Goal: Transaction & Acquisition: Purchase product/service

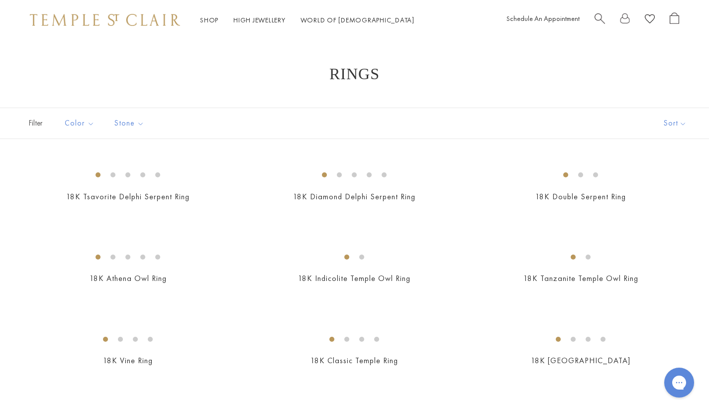
click at [599, 20] on span "Search" at bounding box center [600, 17] width 10 height 10
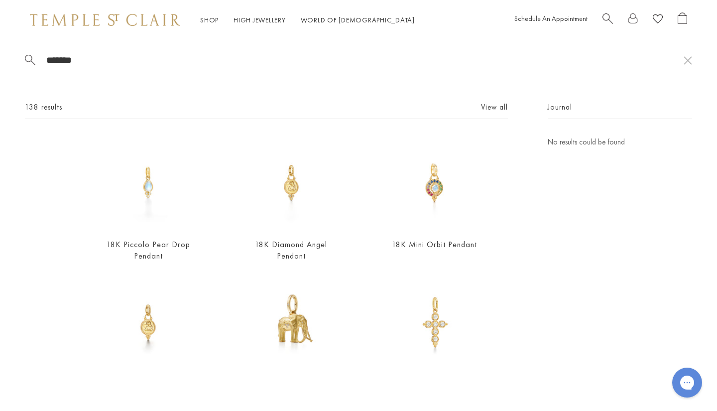
click at [606, 17] on span "Search" at bounding box center [607, 17] width 10 height 10
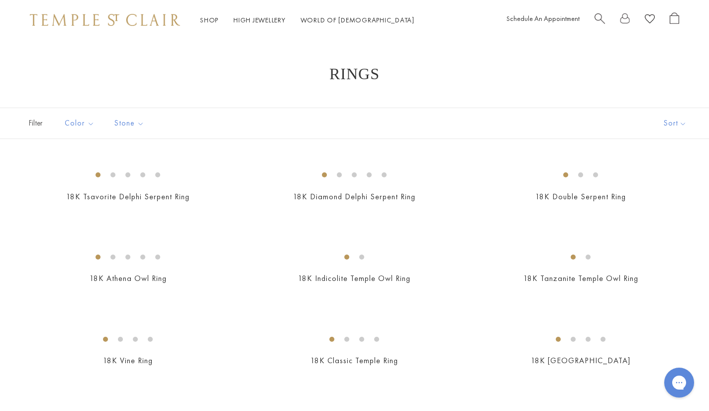
click at [595, 17] on span "Search" at bounding box center [600, 17] width 10 height 10
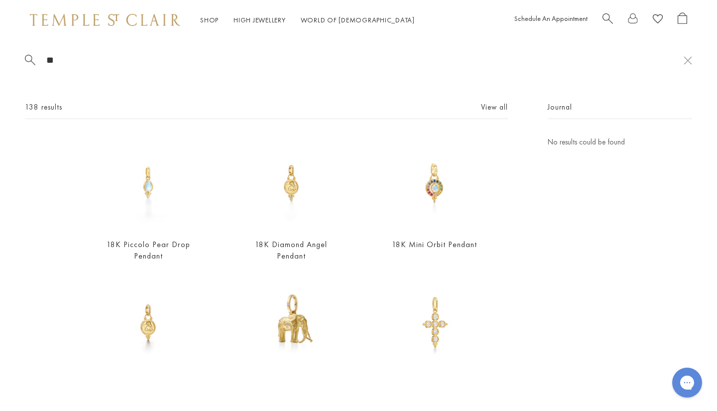
type input "*"
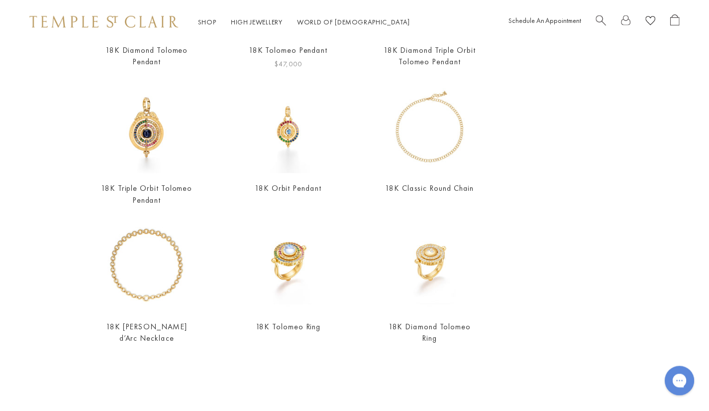
scroll to position [195, 0]
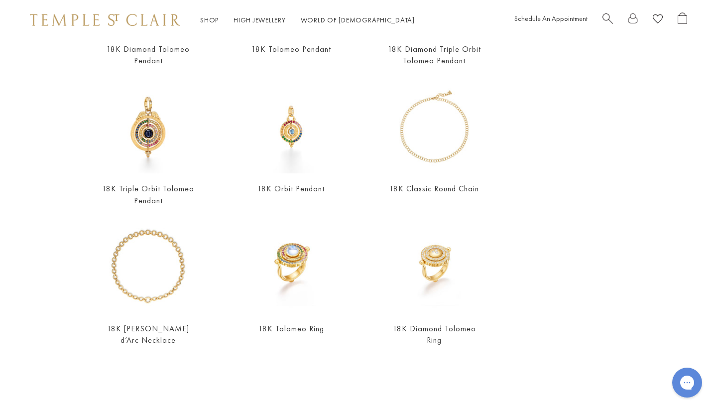
click at [607, 16] on span "Search" at bounding box center [607, 17] width 10 height 10
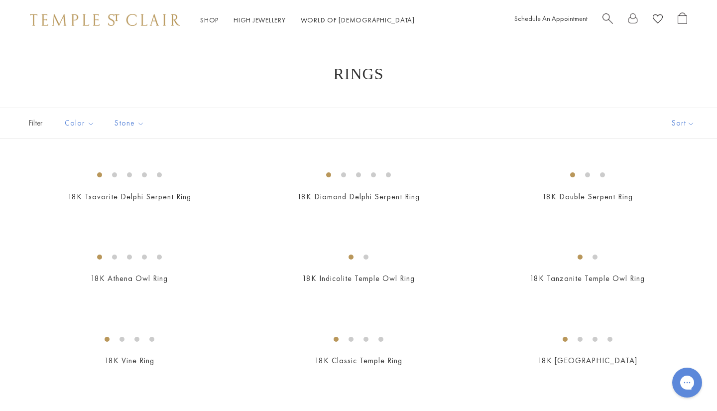
scroll to position [193, 0]
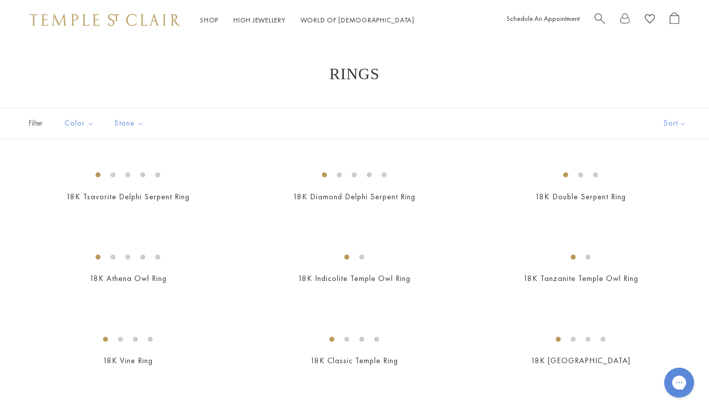
click at [607, 16] on div at bounding box center [637, 19] width 85 height 15
click at [600, 17] on span "Search" at bounding box center [600, 17] width 10 height 10
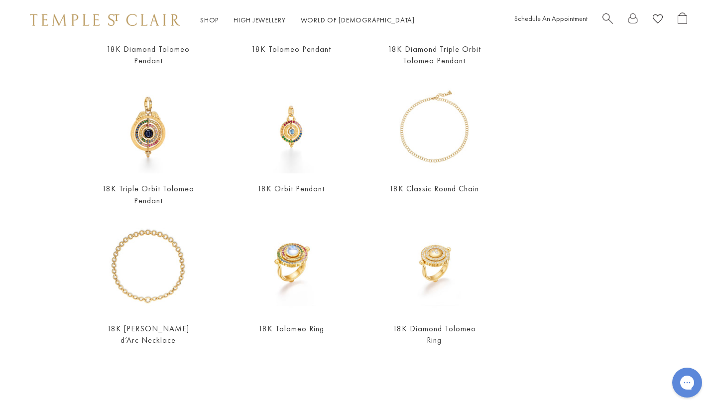
scroll to position [0, 0]
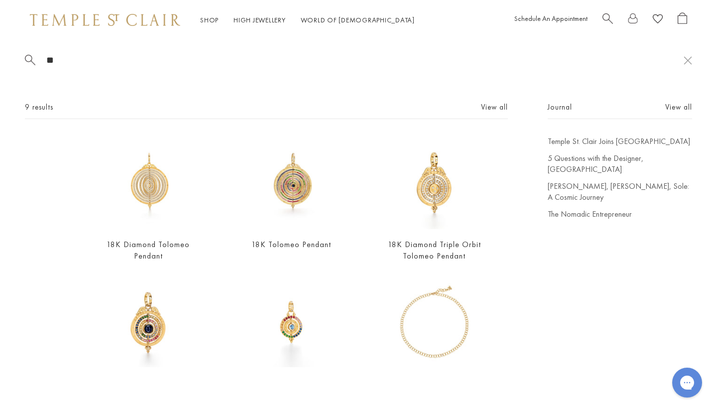
type input "*"
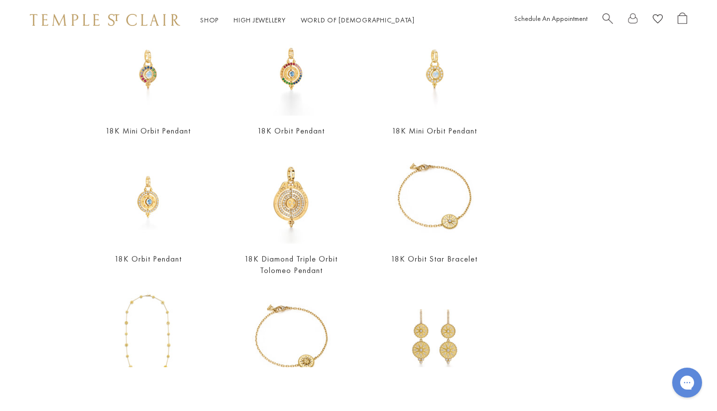
scroll to position [113, 0]
type input "*****"
click at [289, 224] on img at bounding box center [290, 197] width 93 height 93
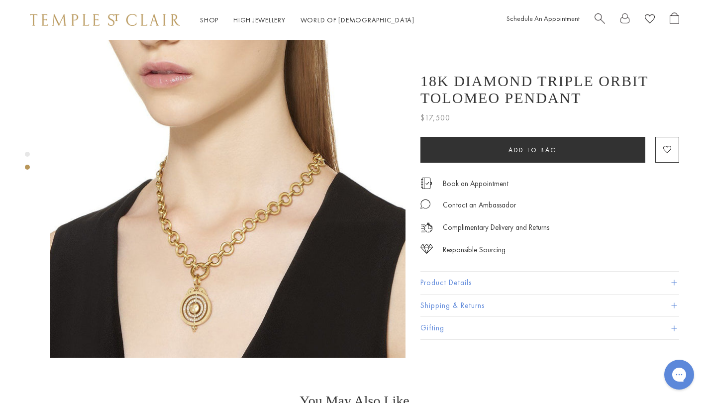
scroll to position [408, 0]
click at [603, 21] on span "Search" at bounding box center [600, 17] width 10 height 10
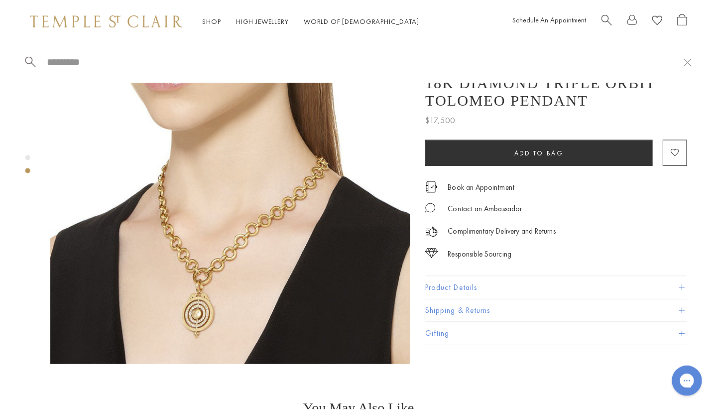
scroll to position [416, 0]
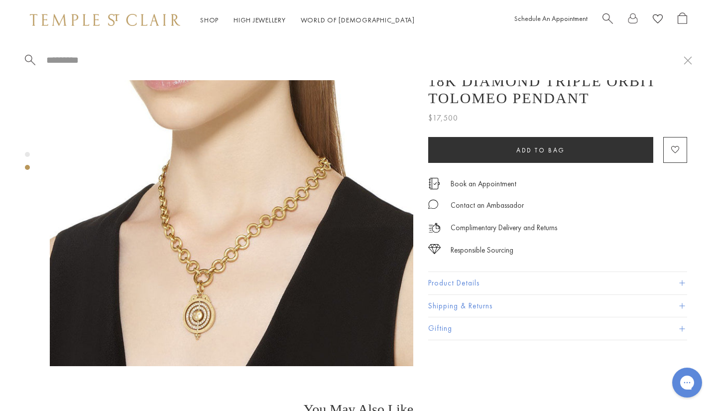
click at [604, 18] on span "Search" at bounding box center [607, 17] width 10 height 10
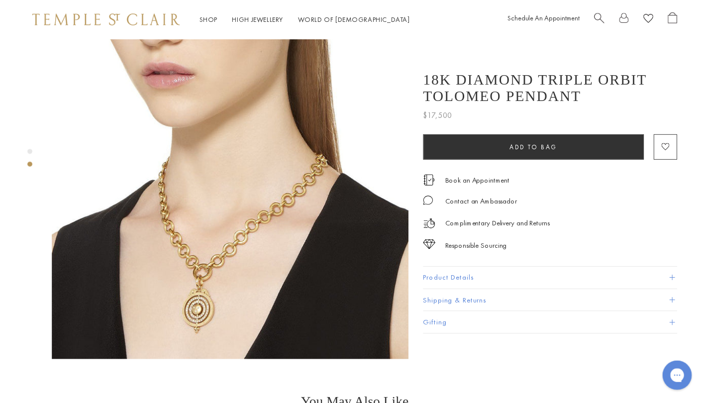
scroll to position [408, 0]
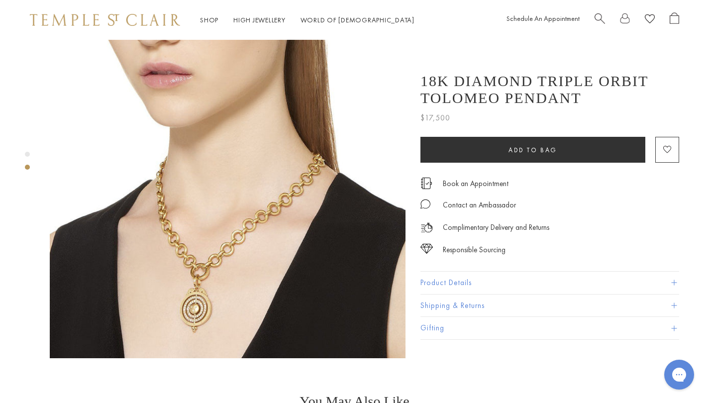
click at [604, 18] on span "Search" at bounding box center [600, 17] width 10 height 10
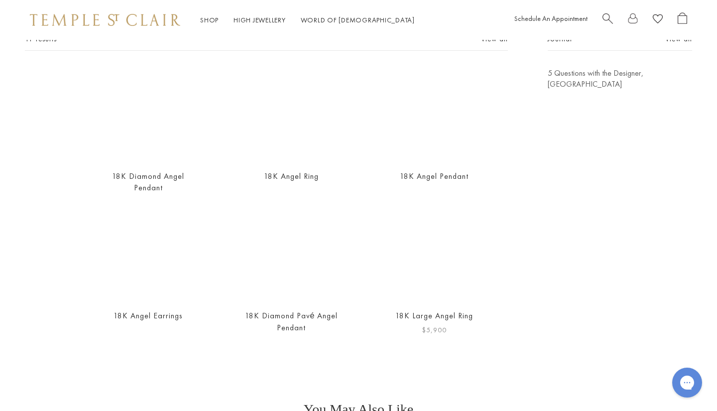
scroll to position [67, 0]
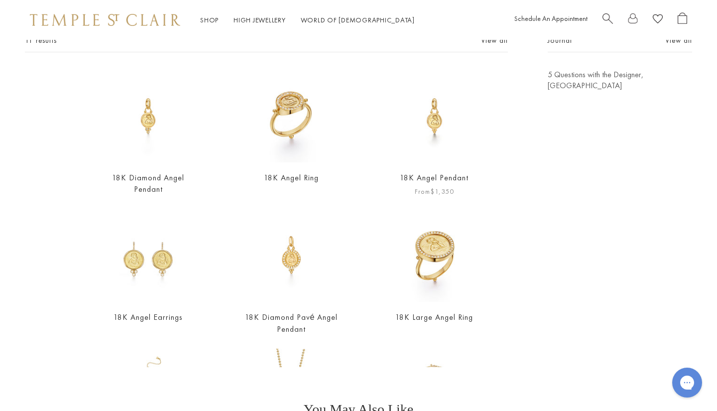
type input "*****"
click at [456, 126] on img at bounding box center [434, 115] width 93 height 93
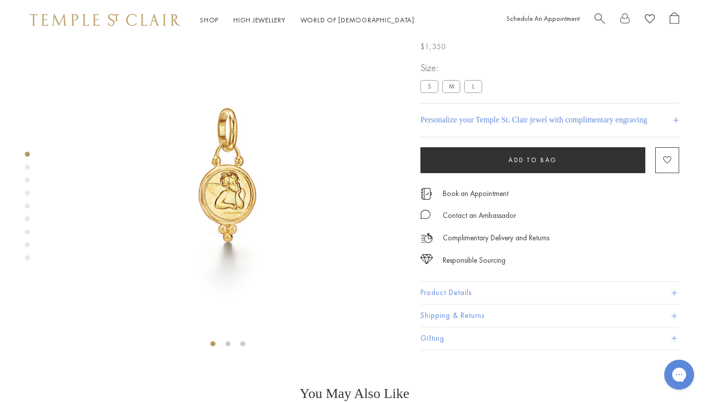
scroll to position [40, 0]
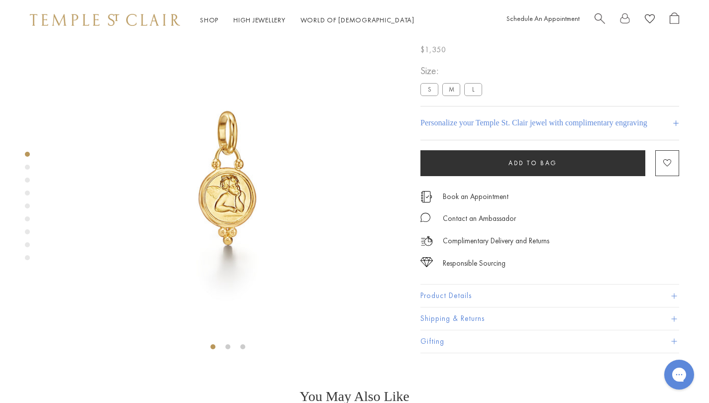
click at [455, 96] on label "M" at bounding box center [451, 89] width 18 height 12
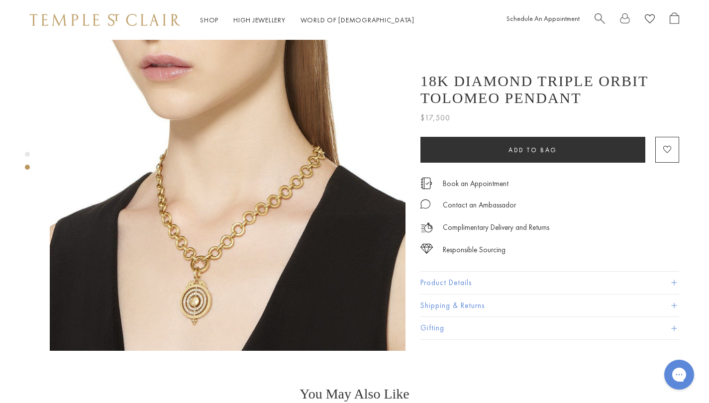
click at [198, 259] on img at bounding box center [228, 173] width 356 height 356
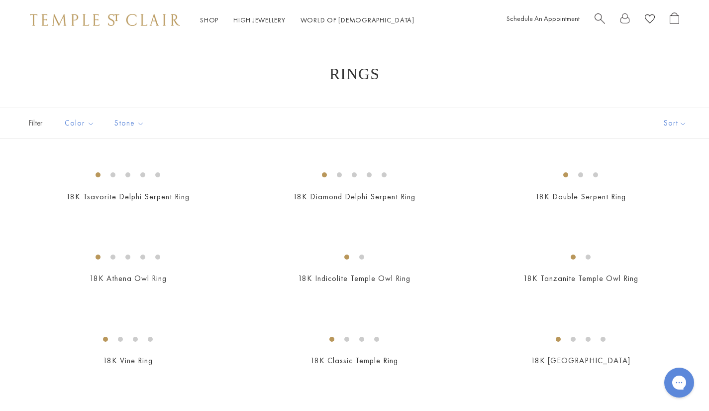
click at [599, 14] on span "Search" at bounding box center [600, 17] width 10 height 10
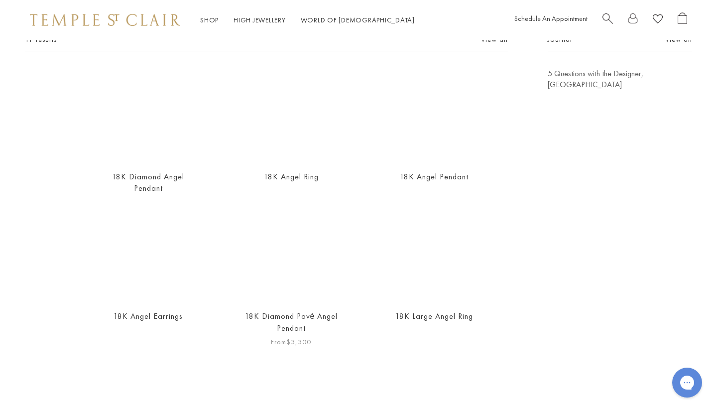
scroll to position [68, 0]
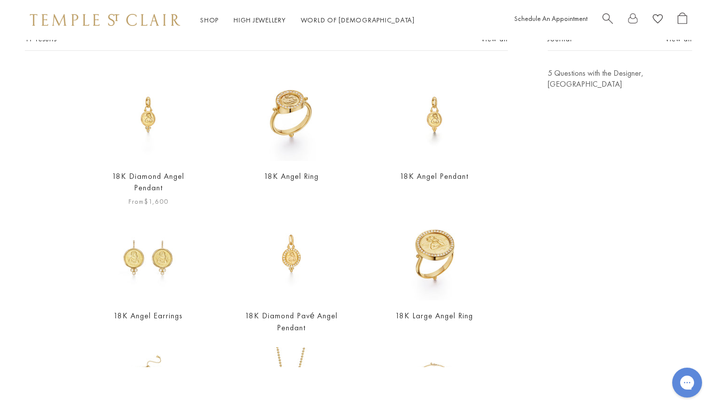
type input "*****"
click at [160, 124] on img at bounding box center [148, 114] width 93 height 93
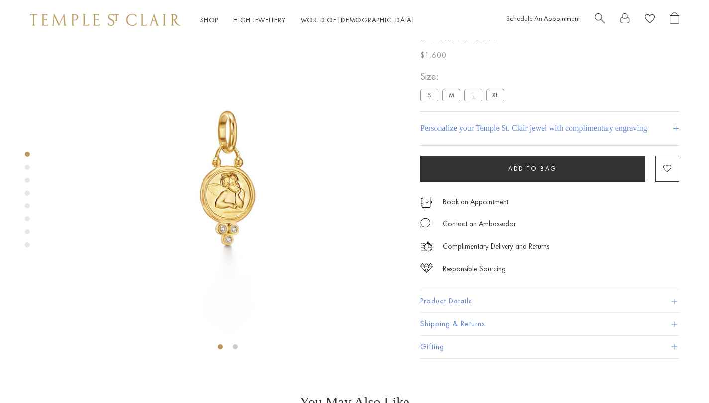
scroll to position [40, 0]
click at [494, 102] on label "XL" at bounding box center [495, 95] width 18 height 12
